Goal: Task Accomplishment & Management: Complete application form

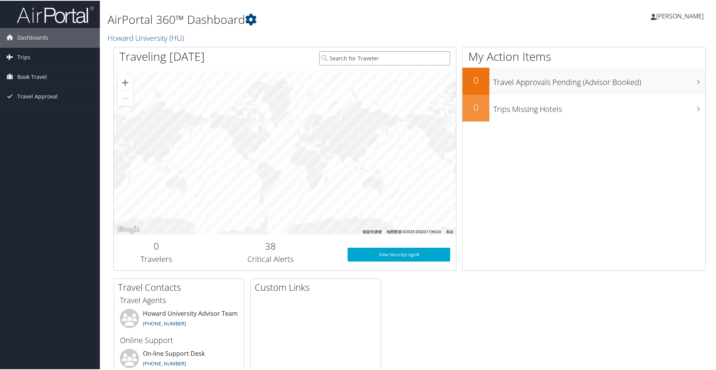
click at [355, 59] on input "search" at bounding box center [384, 57] width 131 height 14
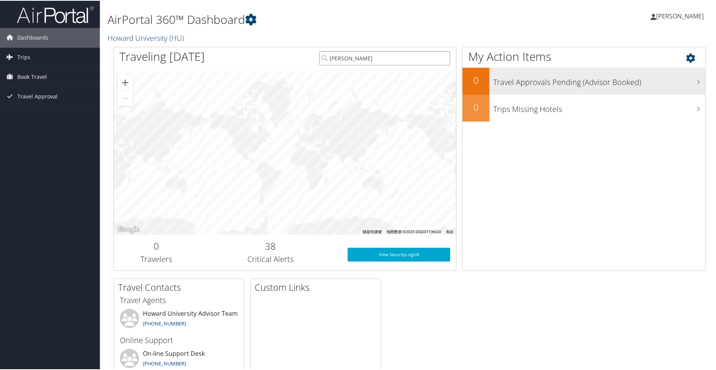
type input "[PERSON_NAME]"
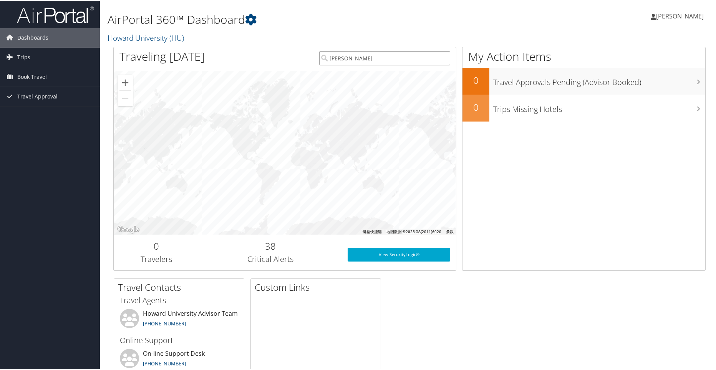
click at [385, 62] on input "[PERSON_NAME]" at bounding box center [384, 57] width 131 height 14
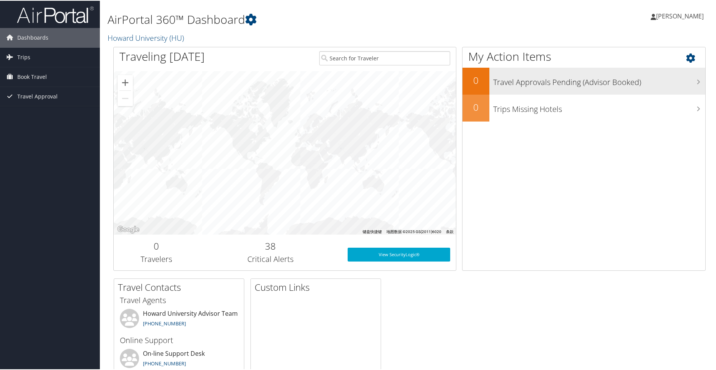
click at [572, 83] on h3 "Travel Approvals Pending (Advisor Booked)" at bounding box center [599, 79] width 212 height 15
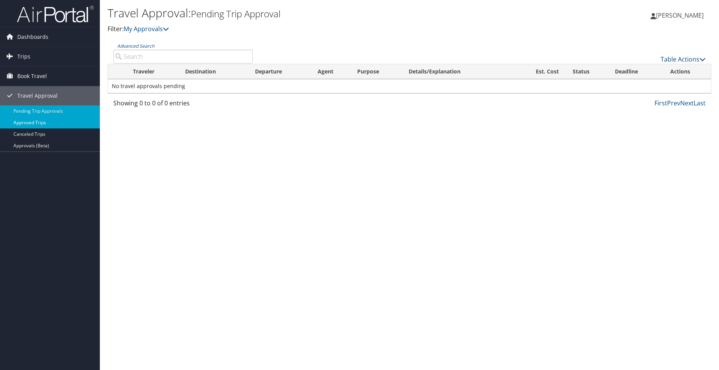
click at [50, 124] on link "Approved Trips" at bounding box center [50, 123] width 100 height 12
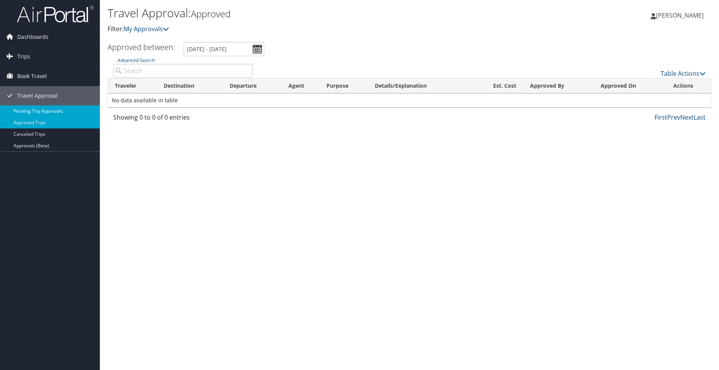
click at [39, 110] on link "Pending Trip Approvals" at bounding box center [50, 111] width 100 height 12
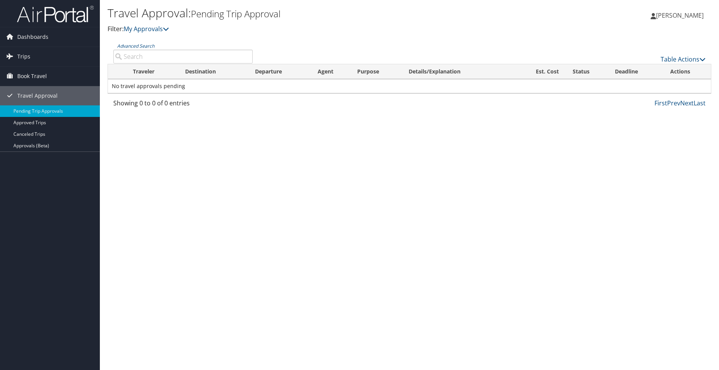
click at [178, 57] on input "Advanced Search" at bounding box center [183, 57] width 140 height 14
type input "[PERSON_NAME]"
click at [34, 55] on link "Trips" at bounding box center [50, 56] width 100 height 19
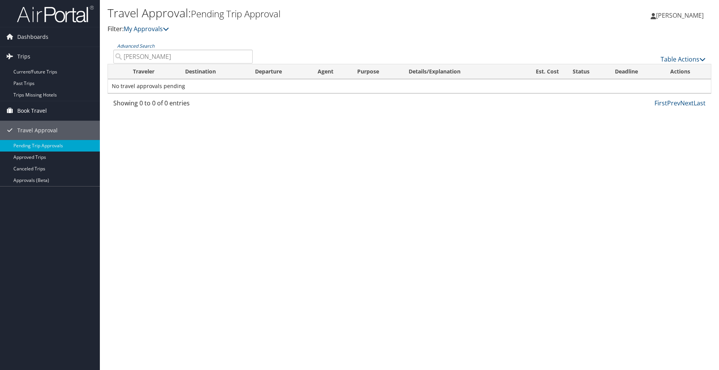
click at [47, 111] on span "Book Travel" at bounding box center [32, 110] width 30 height 19
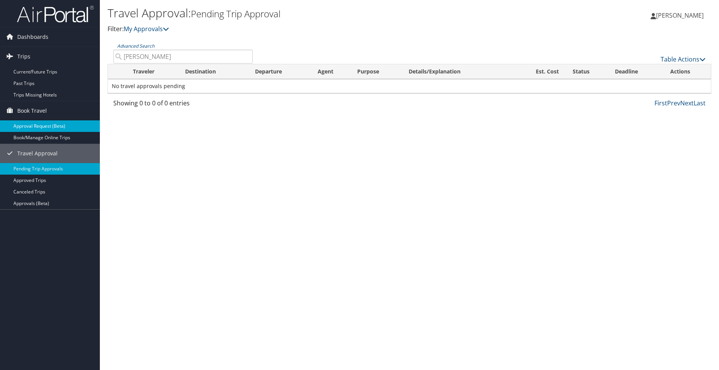
click at [32, 125] on link "Approval Request (Beta)" at bounding box center [50, 126] width 100 height 12
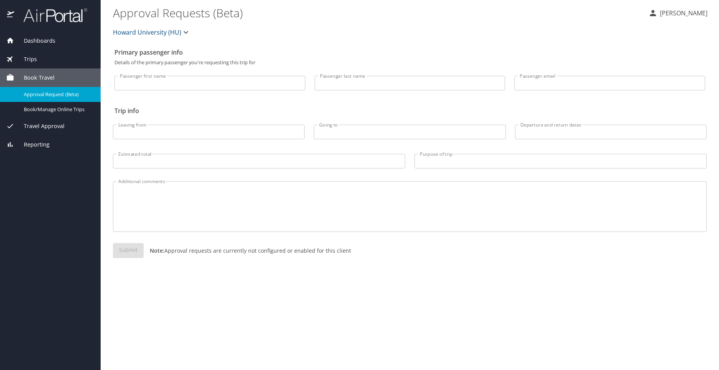
click at [208, 80] on input "Passenger first name" at bounding box center [210, 83] width 191 height 15
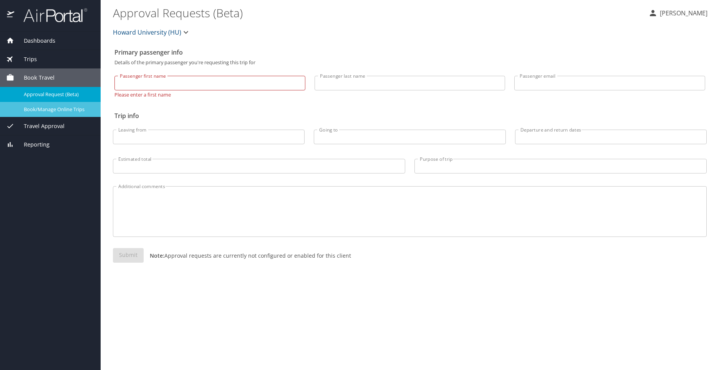
click at [75, 111] on span "Book/Manage Online Trips" at bounding box center [58, 109] width 68 height 7
